Goal: Information Seeking & Learning: Compare options

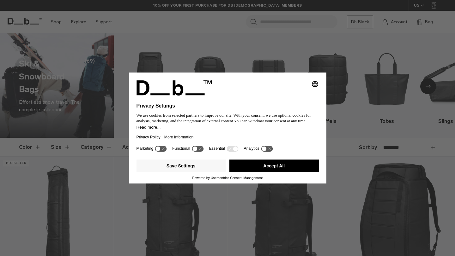
click at [315, 82] on icon "Select language" at bounding box center [315, 84] width 8 height 8
click at [301, 87] on button "English Group 3" at bounding box center [293, 85] width 51 height 15
click at [267, 170] on button "Accept All" at bounding box center [273, 166] width 89 height 13
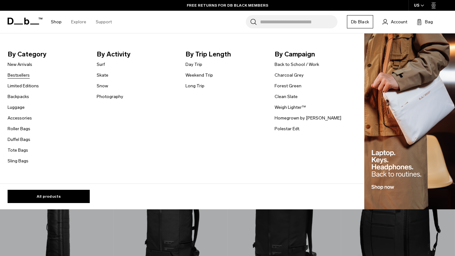
click at [22, 76] on link "Bestsellers" at bounding box center [19, 75] width 22 height 7
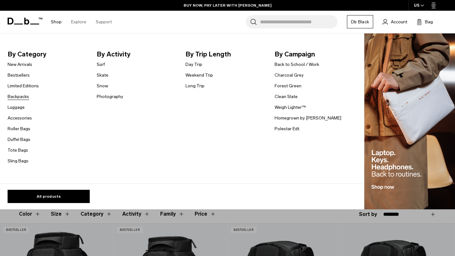
click at [21, 96] on link "Backpacks" at bounding box center [18, 96] width 21 height 7
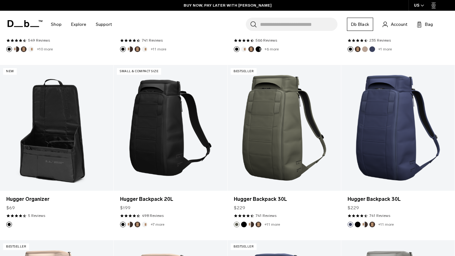
scroll to position [288, 0]
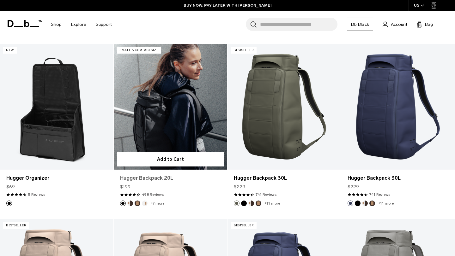
click at [147, 181] on link "Hugger Backpack 20L" at bounding box center [170, 179] width 101 height 8
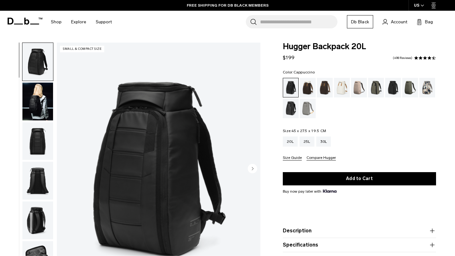
click at [311, 89] on div "Cappuccino" at bounding box center [308, 88] width 16 height 20
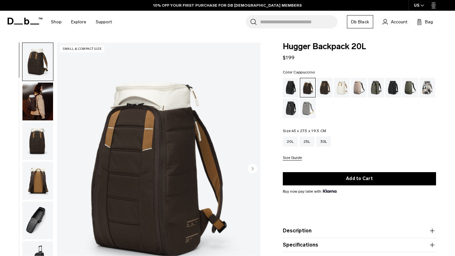
click at [322, 88] on div "Espresso" at bounding box center [325, 88] width 16 height 20
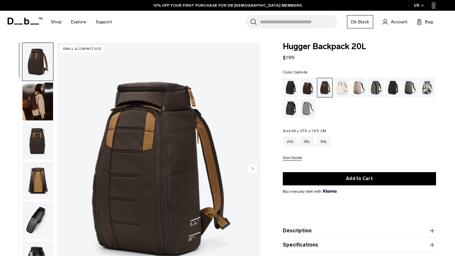
click at [340, 91] on div "Oatmilk" at bounding box center [342, 88] width 16 height 20
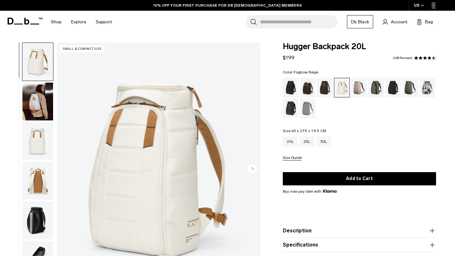
click at [357, 89] on div "Fogbow Beige" at bounding box center [359, 88] width 16 height 20
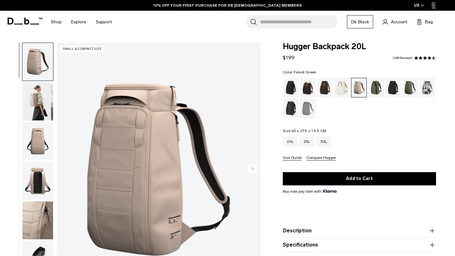
click at [375, 90] on div "Forest Green" at bounding box center [376, 88] width 16 height 20
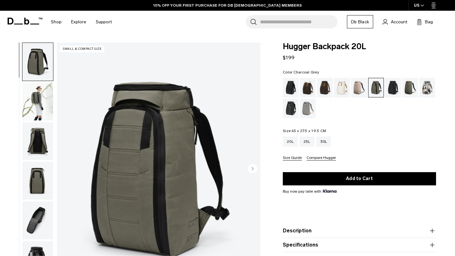
click at [395, 90] on div "Charcoal Grey" at bounding box center [393, 88] width 16 height 20
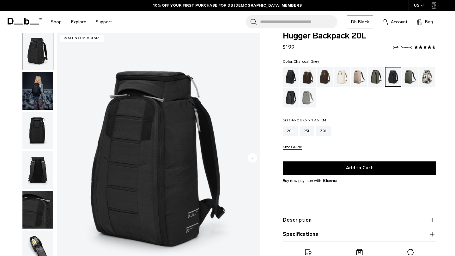
scroll to position [16, 0]
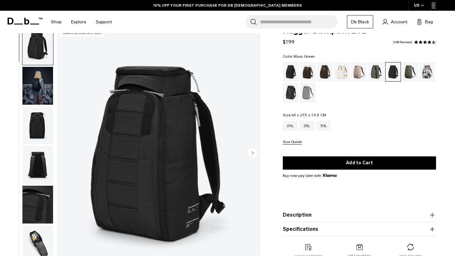
click at [408, 71] on div "Moss Green" at bounding box center [410, 72] width 16 height 20
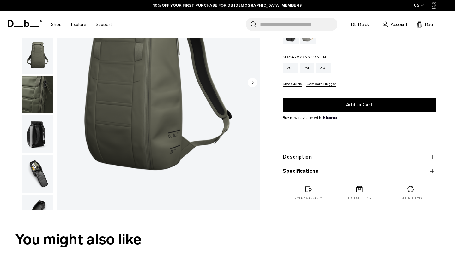
scroll to position [87, 0]
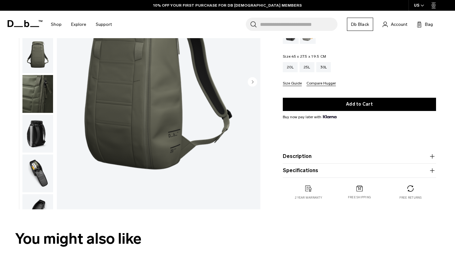
click at [41, 173] on img "button" at bounding box center [37, 174] width 31 height 38
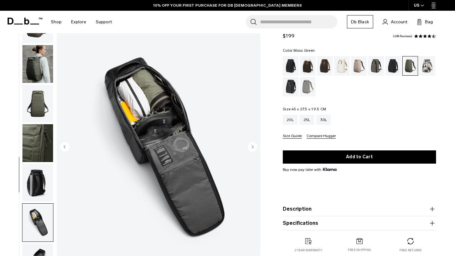
scroll to position [15, 0]
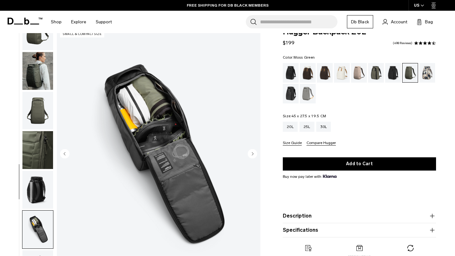
click at [35, 154] on img "button" at bounding box center [37, 150] width 31 height 38
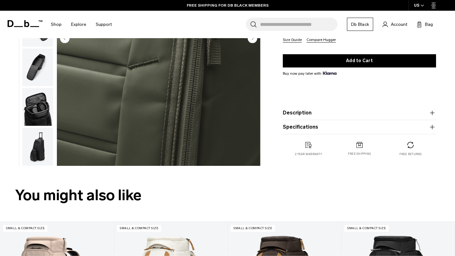
scroll to position [130, 0]
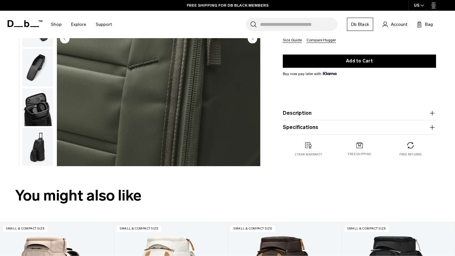
click at [39, 151] on img "button" at bounding box center [37, 147] width 31 height 38
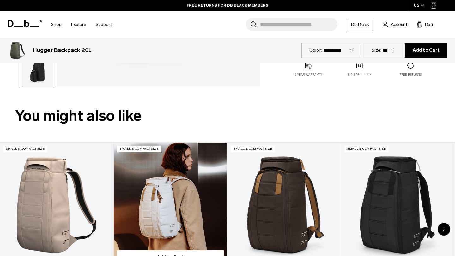
scroll to position [0, 0]
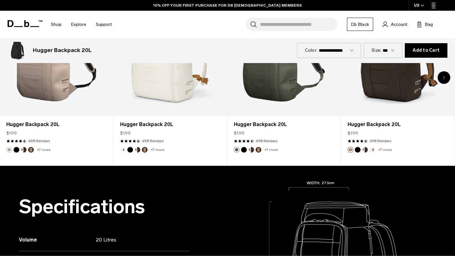
scroll to position [396, 0]
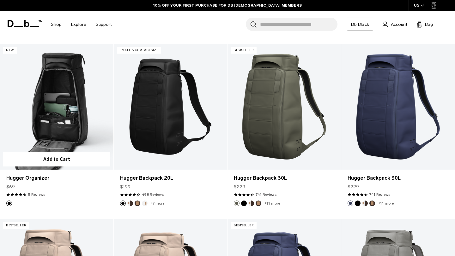
click at [47, 120] on link "Hugger Organizer" at bounding box center [56, 107] width 113 height 126
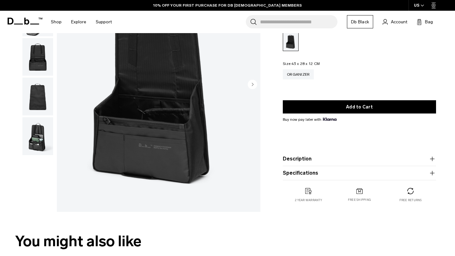
scroll to position [89, 0]
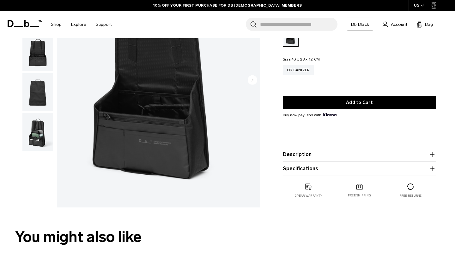
click at [316, 152] on button "Description" at bounding box center [358, 155] width 153 height 8
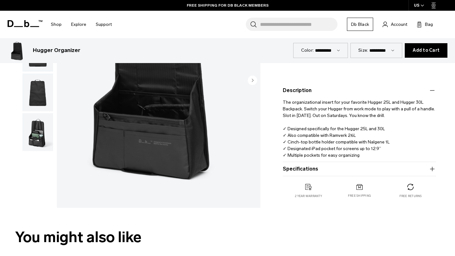
scroll to position [321, 0]
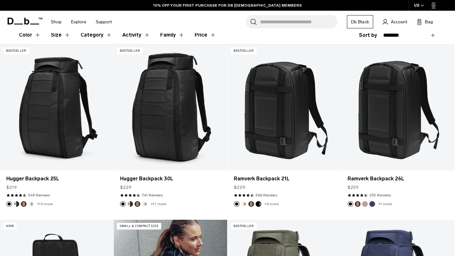
scroll to position [125, 0]
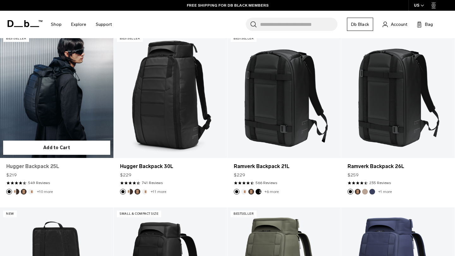
click at [45, 165] on link "Hugger Backpack 25L" at bounding box center [56, 167] width 101 height 8
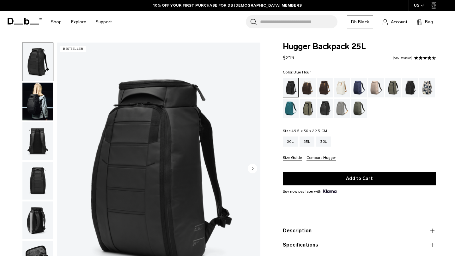
click at [356, 90] on div "Blue Hour" at bounding box center [359, 88] width 16 height 20
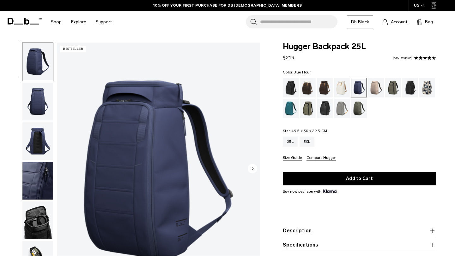
click at [43, 101] on img "button" at bounding box center [37, 102] width 31 height 38
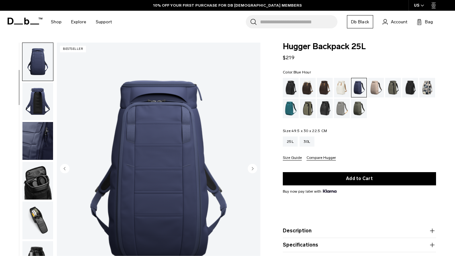
click at [42, 103] on img "button" at bounding box center [37, 102] width 31 height 38
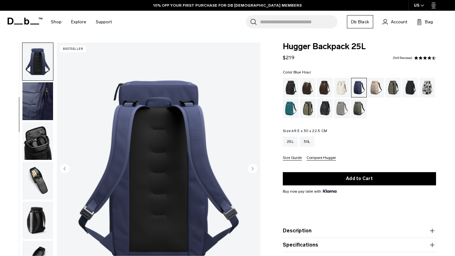
click at [42, 103] on img "button" at bounding box center [37, 101] width 31 height 38
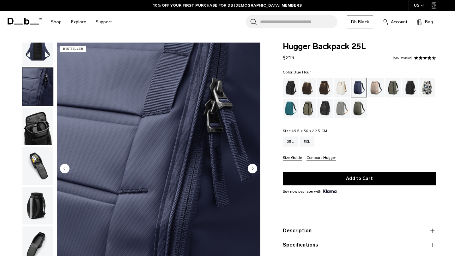
scroll to position [102, 0]
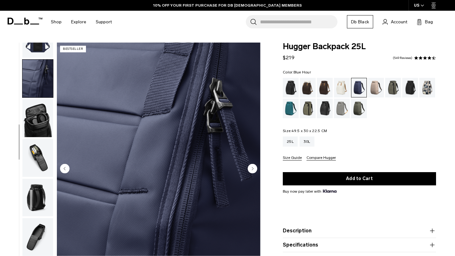
click at [42, 103] on img "button" at bounding box center [37, 118] width 31 height 38
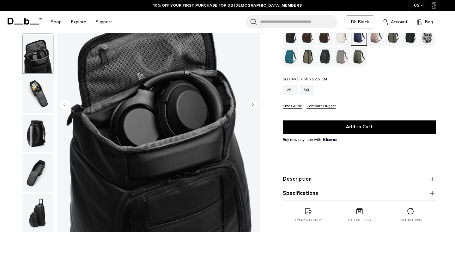
scroll to position [67, 0]
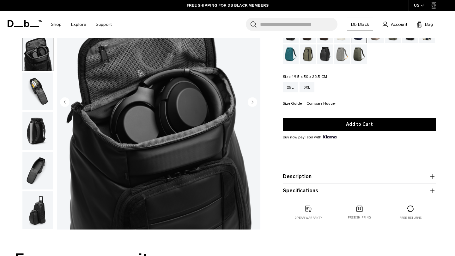
click at [39, 93] on img "button" at bounding box center [37, 92] width 31 height 38
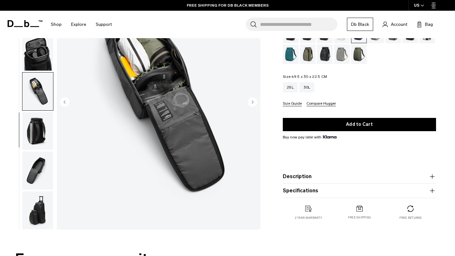
click at [33, 131] on img "button" at bounding box center [37, 131] width 31 height 38
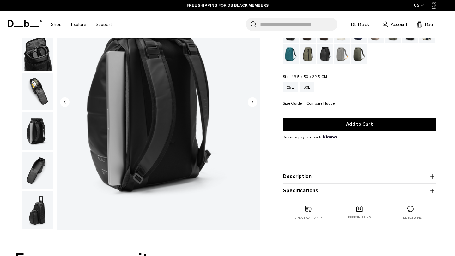
click at [34, 167] on img "button" at bounding box center [37, 171] width 31 height 38
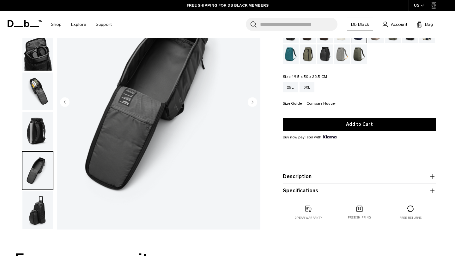
click at [40, 218] on img "button" at bounding box center [37, 211] width 31 height 38
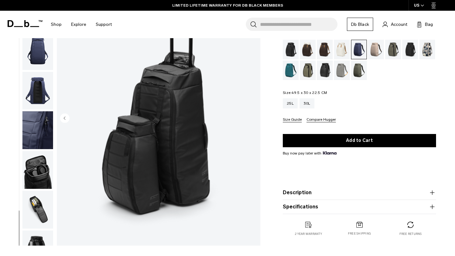
scroll to position [0, 0]
